Goal: Obtain resource: Download file/media

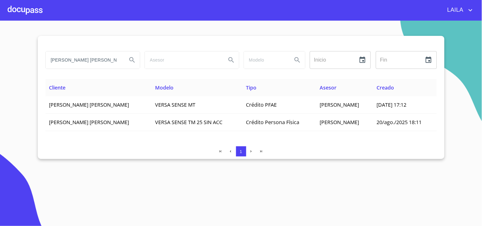
click at [73, 60] on input "[PERSON_NAME] [PERSON_NAME]" at bounding box center [84, 59] width 76 height 17
type input "[PERSON_NAME]"
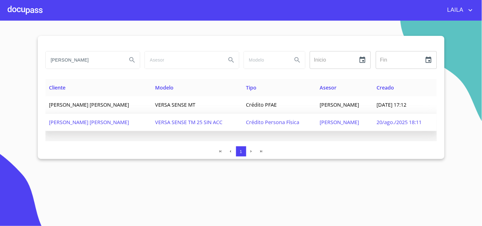
click at [74, 126] on td "[PERSON_NAME] [PERSON_NAME]" at bounding box center [98, 122] width 106 height 17
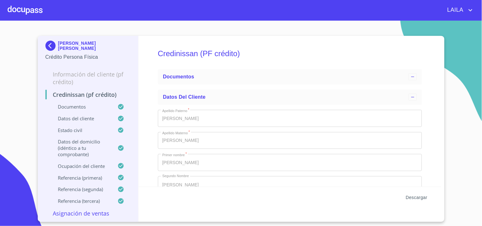
click at [417, 198] on span "Descargar" at bounding box center [416, 198] width 22 height 8
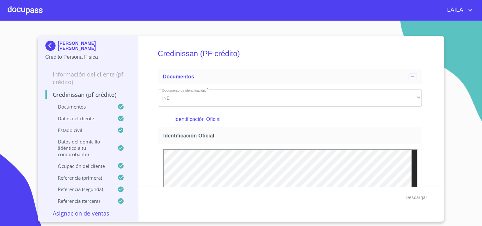
click at [49, 45] on img at bounding box center [51, 46] width 13 height 10
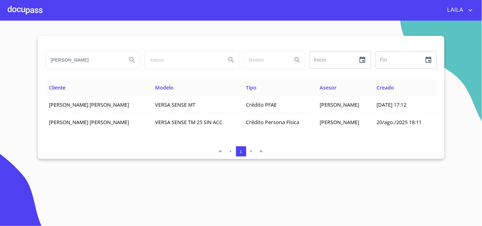
click at [108, 57] on input "[PERSON_NAME]" at bounding box center [84, 59] width 76 height 17
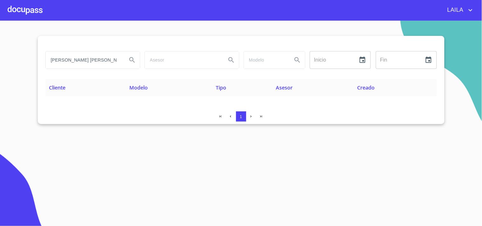
drag, startPoint x: 104, startPoint y: 64, endPoint x: 28, endPoint y: 61, distance: 76.3
click at [28, 61] on section "[PERSON_NAME] [PERSON_NAME] Inicio ​ Fin ​ Cliente Modelo Tipo Asesor Creado 1" at bounding box center [241, 123] width 482 height 205
click at [83, 65] on input "[PERSON_NAME] [PERSON_NAME]" at bounding box center [84, 59] width 76 height 17
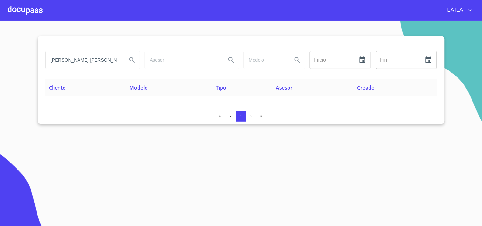
type input "[PERSON_NAME] [PERSON_NAME]"
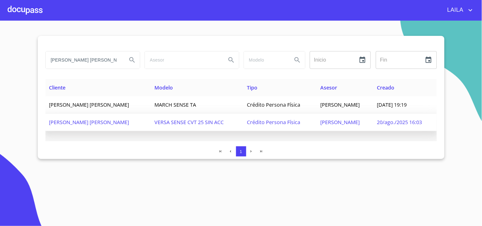
click at [87, 121] on span "[PERSON_NAME] [PERSON_NAME]" at bounding box center [89, 122] width 80 height 7
